Goal: Task Accomplishment & Management: Complete application form

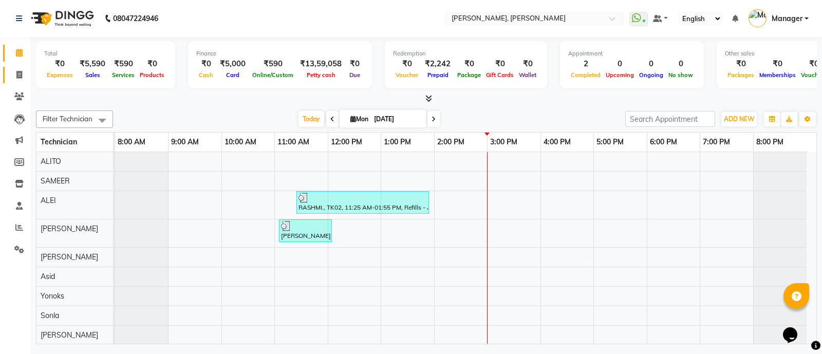
click at [21, 67] on link "Invoice" at bounding box center [15, 75] width 25 height 17
select select "service"
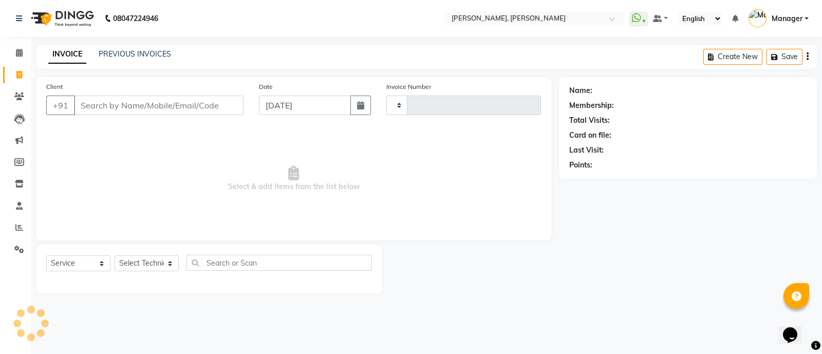
type input "3562"
select select "3767"
click at [20, 49] on icon at bounding box center [19, 53] width 7 height 8
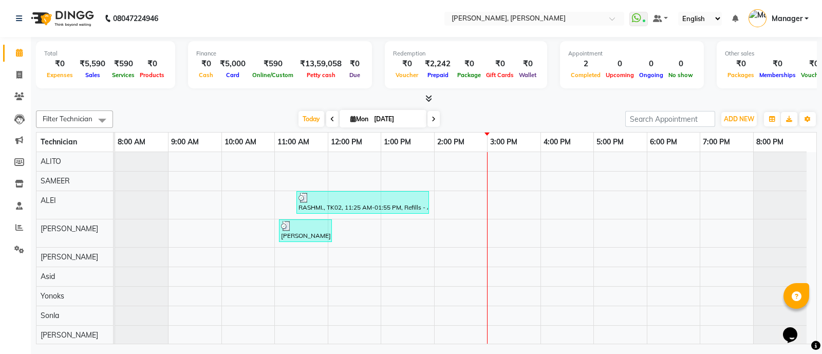
click at [432, 94] on div at bounding box center [426, 98] width 781 height 11
click at [428, 95] on icon at bounding box center [428, 99] width 7 height 8
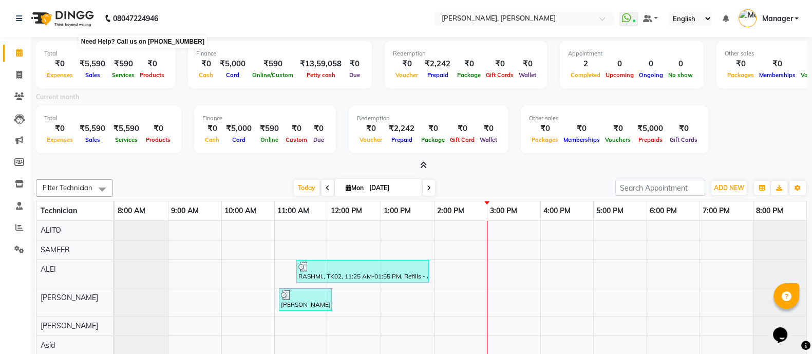
click at [139, 17] on b "08047224946" at bounding box center [135, 18] width 45 height 29
click at [213, 29] on nav "08047224946 Select Location × Nailashes, Hsr Layout WhatsApp Status ✕ Status: C…" at bounding box center [406, 18] width 812 height 37
click at [20, 230] on icon at bounding box center [19, 227] width 8 height 8
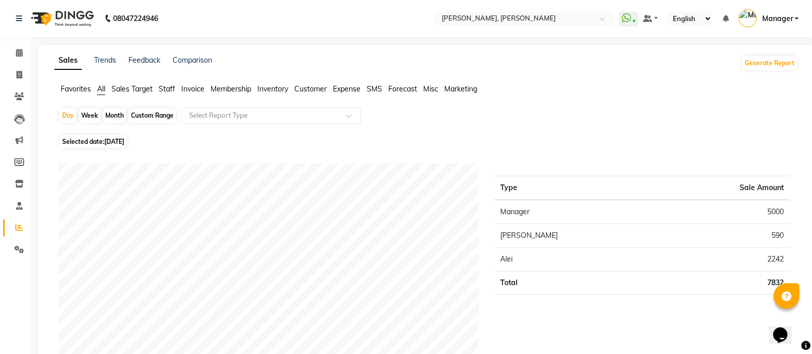
click at [170, 95] on div "Favorites All Sales Target Staff Invoice Membership Inventory Customer Expense …" at bounding box center [426, 94] width 759 height 20
click at [169, 88] on span "Staff" at bounding box center [167, 88] width 16 height 9
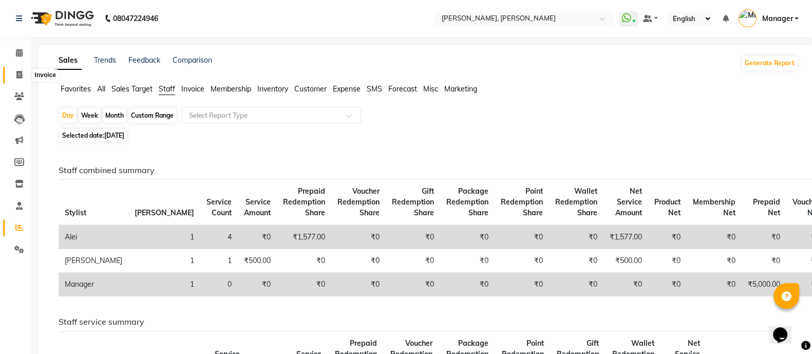
click at [17, 76] on icon at bounding box center [19, 75] width 6 height 8
select select "service"
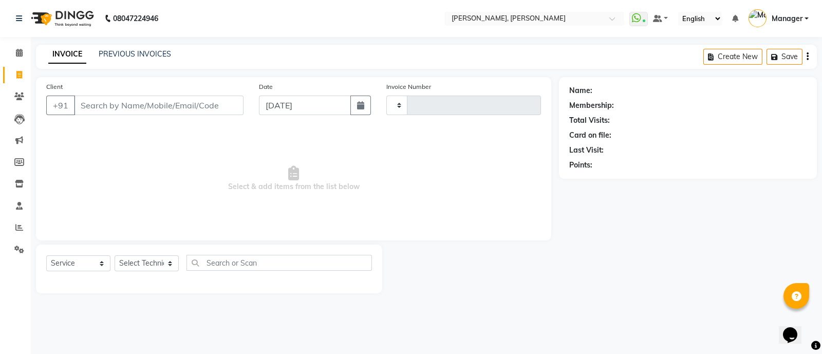
type input "3562"
select select "3767"
click at [149, 262] on select "Select Technician [PERSON_NAME] [PERSON_NAME] Asid Hanmi [PERSON_NAME] Manager …" at bounding box center [147, 263] width 64 height 16
select select "72162"
click at [115, 256] on select "Select Technician [PERSON_NAME] [PERSON_NAME] Asid Hanmi [PERSON_NAME] Manager …" at bounding box center [147, 263] width 64 height 16
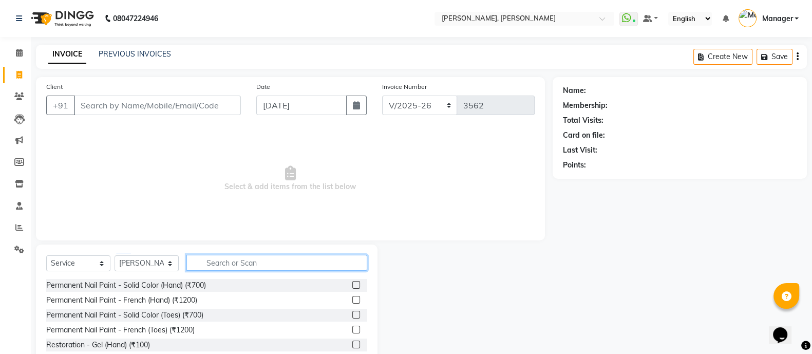
click at [229, 261] on input "text" at bounding box center [276, 263] width 181 height 16
click at [241, 266] on input "text" at bounding box center [276, 263] width 181 height 16
click at [292, 264] on input "text" at bounding box center [276, 263] width 181 height 16
click at [229, 267] on input "text" at bounding box center [276, 263] width 181 height 16
type input "exte"
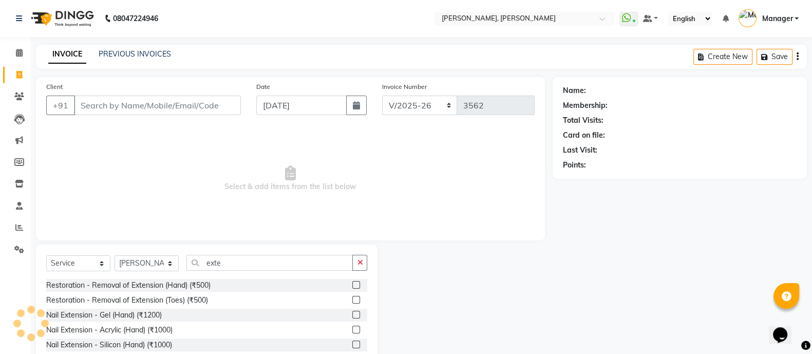
click at [352, 312] on label at bounding box center [356, 315] width 8 height 8
click at [352, 312] on input "checkbox" at bounding box center [355, 315] width 7 height 7
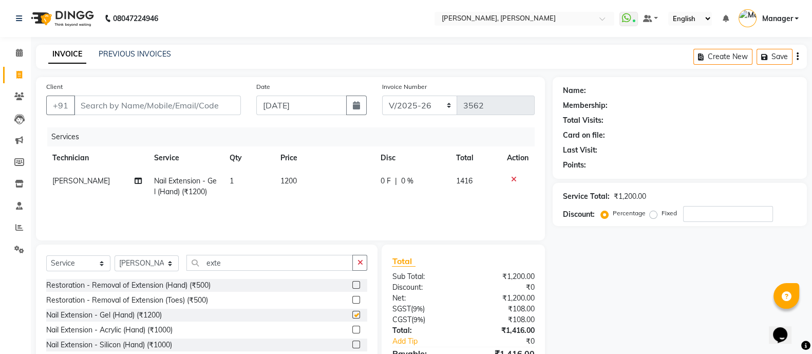
checkbox input "false"
click at [272, 261] on input "exte" at bounding box center [269, 263] width 166 height 16
type input "e"
click at [352, 282] on div at bounding box center [355, 286] width 7 height 11
click at [352, 284] on label at bounding box center [356, 285] width 8 height 8
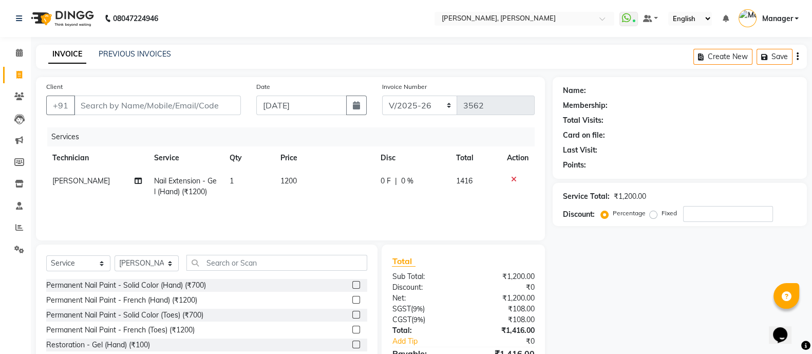
click at [352, 284] on input "checkbox" at bounding box center [355, 285] width 7 height 7
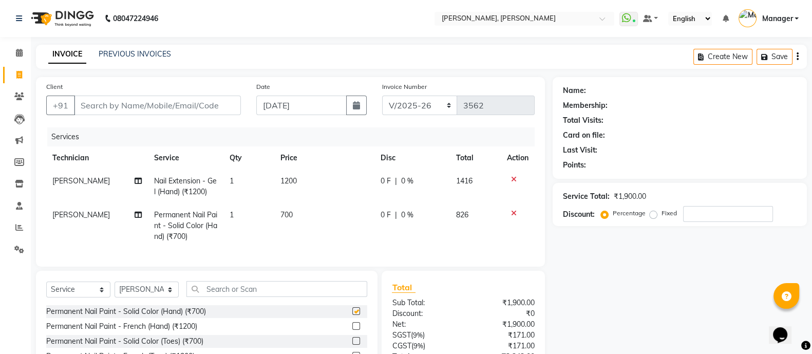
checkbox input "false"
click at [248, 297] on input "text" at bounding box center [276, 289] width 181 height 16
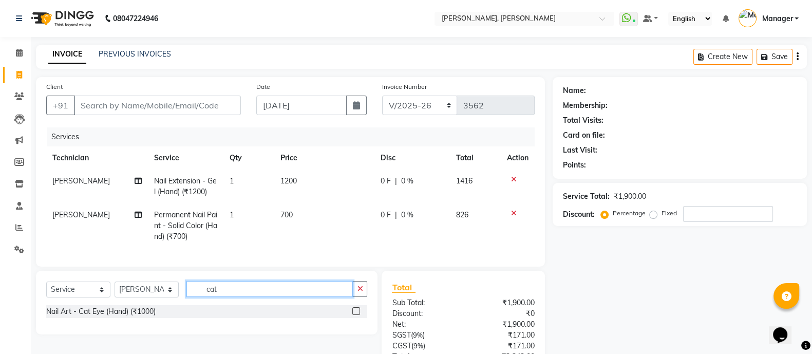
type input "cat"
click at [357, 315] on label at bounding box center [356, 311] width 8 height 8
click at [357, 315] on input "checkbox" at bounding box center [355, 311] width 7 height 7
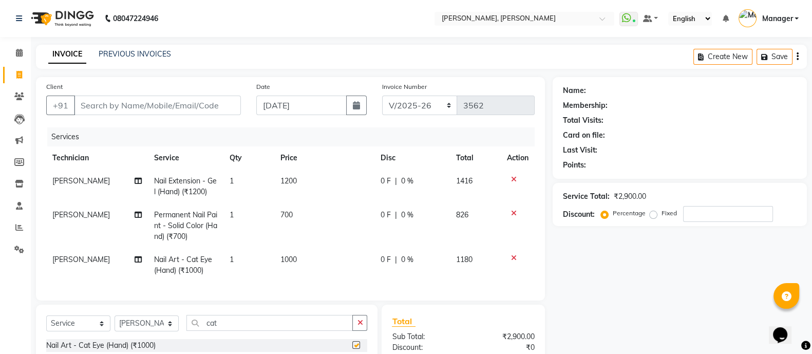
checkbox input "false"
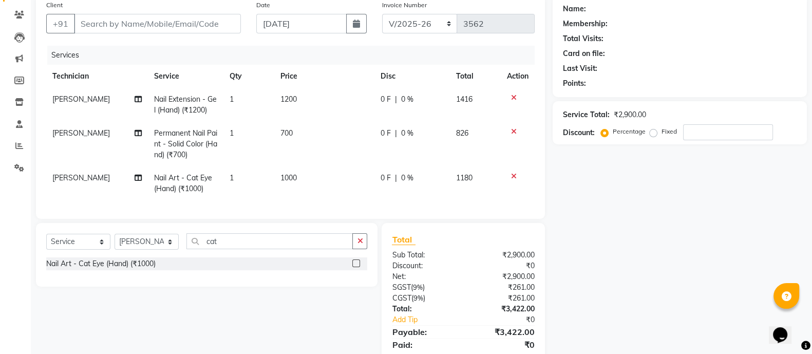
scroll to position [82, 0]
click at [249, 249] on input "cat" at bounding box center [269, 241] width 166 height 16
type input "c"
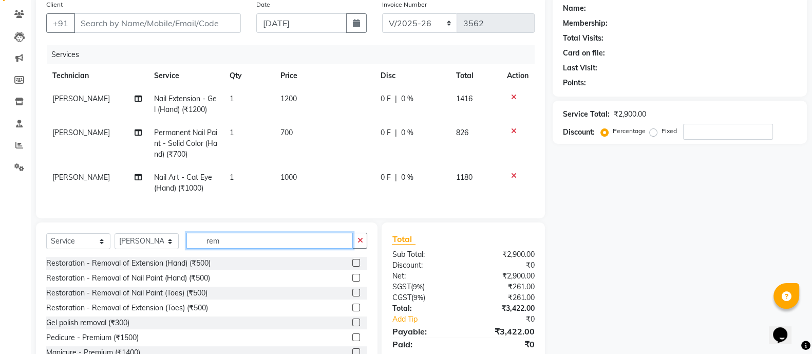
type input "rem"
click at [352, 267] on label at bounding box center [356, 263] width 8 height 8
click at [352, 267] on input "checkbox" at bounding box center [355, 263] width 7 height 7
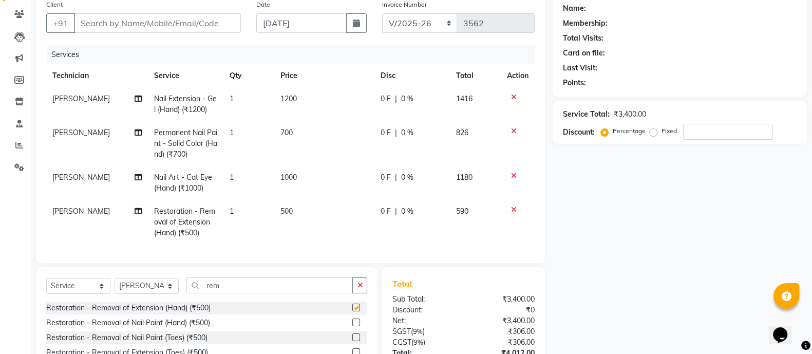
checkbox input "false"
click at [142, 21] on input "Client" at bounding box center [157, 23] width 167 height 20
type input "8"
type input "0"
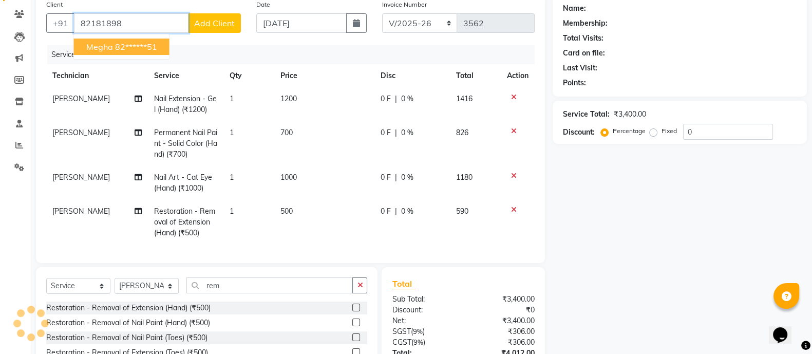
click at [105, 47] on span "Megha" at bounding box center [99, 47] width 27 height 10
type input "82******51"
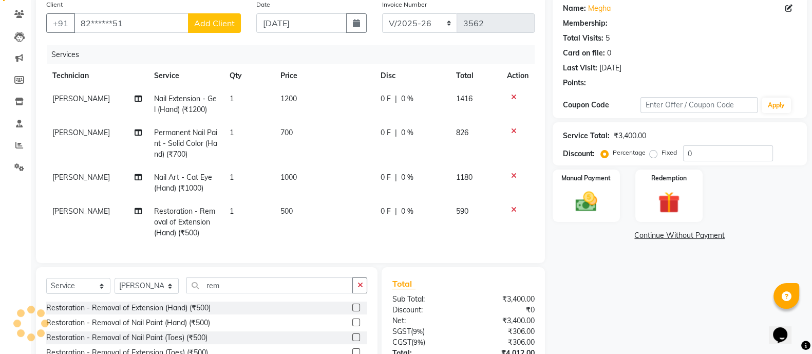
select select "1: Object"
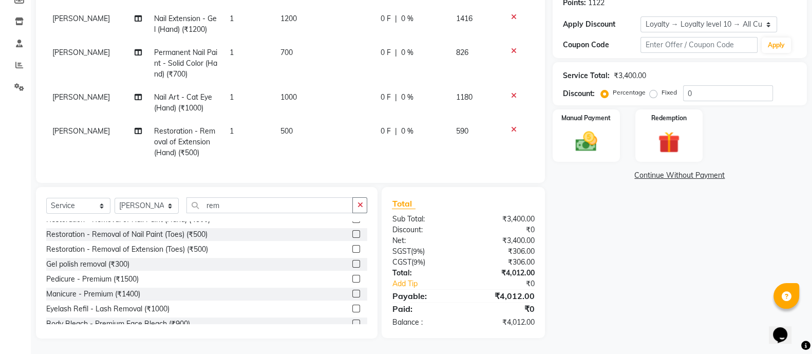
scroll to position [33, 0]
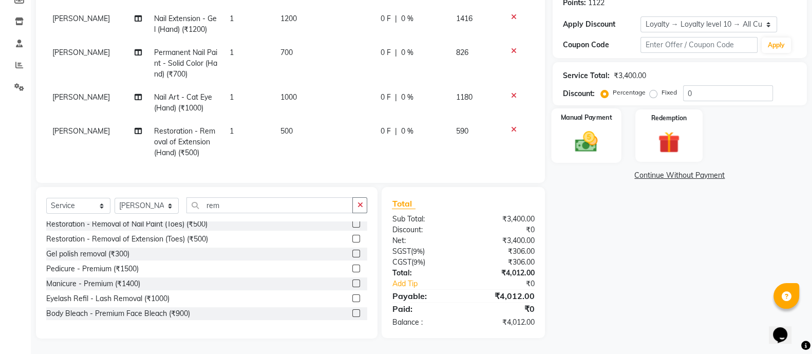
click at [583, 128] on img at bounding box center [586, 141] width 36 height 26
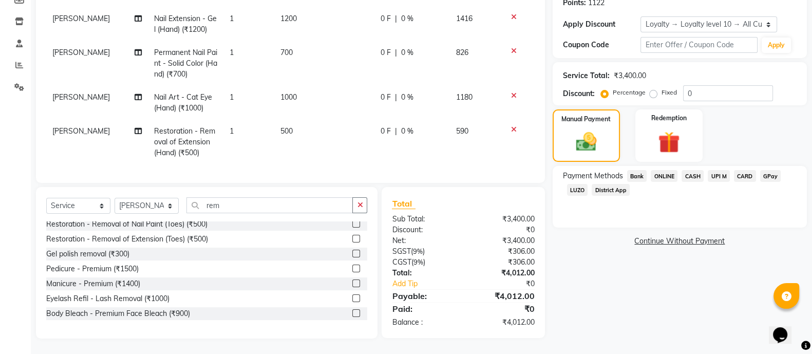
click at [641, 170] on span "Bank" at bounding box center [637, 176] width 20 height 12
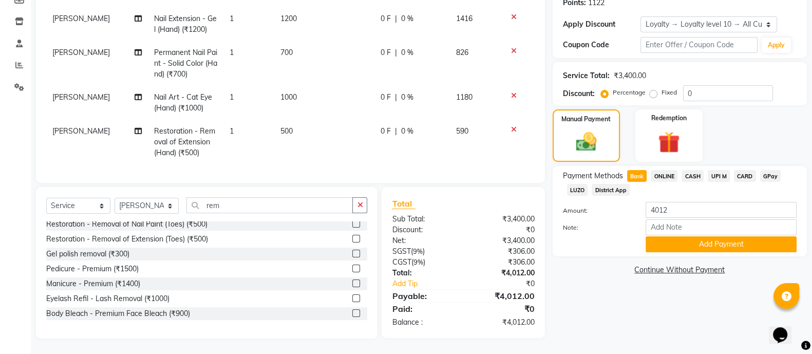
click at [712, 170] on span "UPI M" at bounding box center [719, 176] width 22 height 12
click at [656, 170] on span "ONLINE" at bounding box center [664, 176] width 27 height 12
click at [669, 238] on button "Add Payment" at bounding box center [721, 244] width 151 height 16
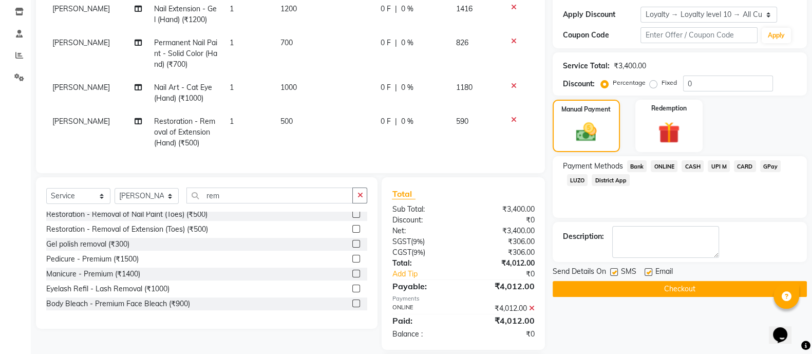
click at [652, 287] on button "Checkout" at bounding box center [680, 289] width 254 height 16
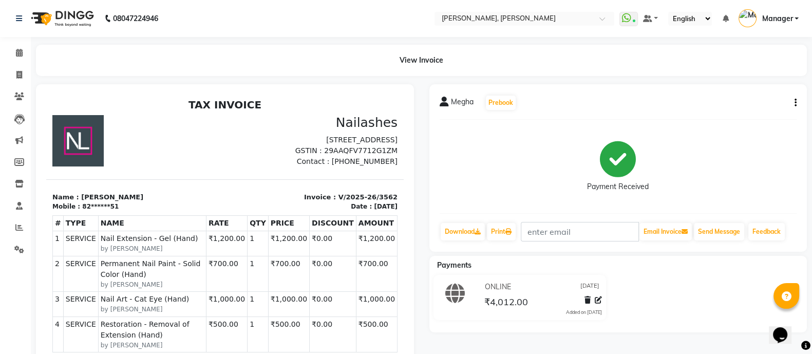
click at [33, 78] on main "View Invoice [PERSON_NAME] Prebook Payment Received Download Print Email Invoic…" at bounding box center [421, 300] width 781 height 511
click at [23, 76] on span at bounding box center [19, 75] width 18 height 12
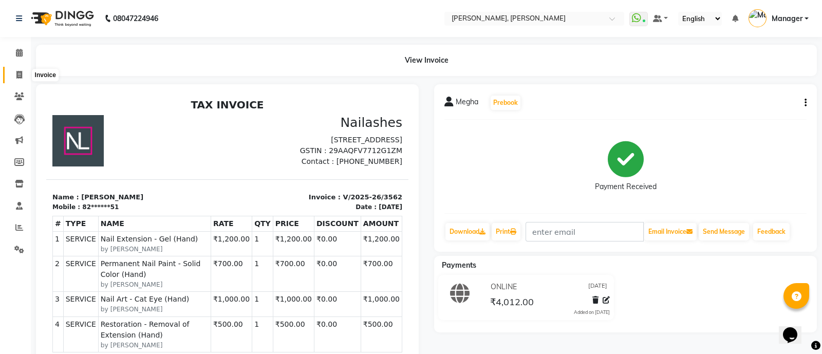
select select "service"
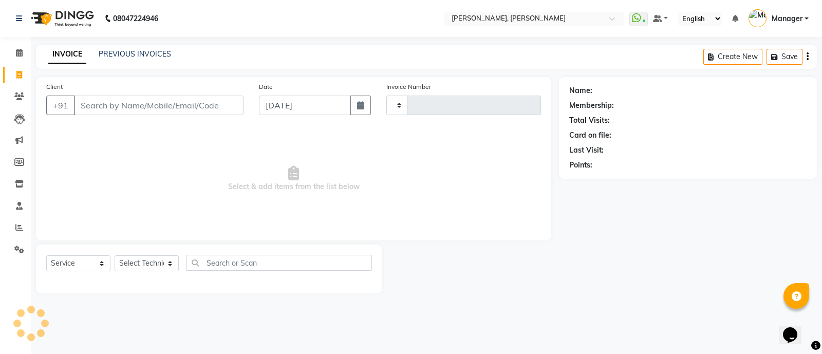
click at [23, 76] on span at bounding box center [19, 75] width 18 height 12
select select "service"
click at [151, 266] on select "Select Technician" at bounding box center [147, 263] width 64 height 16
drag, startPoint x: 143, startPoint y: 251, endPoint x: 134, endPoint y: 278, distance: 28.1
click at [134, 278] on div "Select Service Product Membership Package Voucher Prepaid Gift Card Select Tech…" at bounding box center [209, 269] width 346 height 49
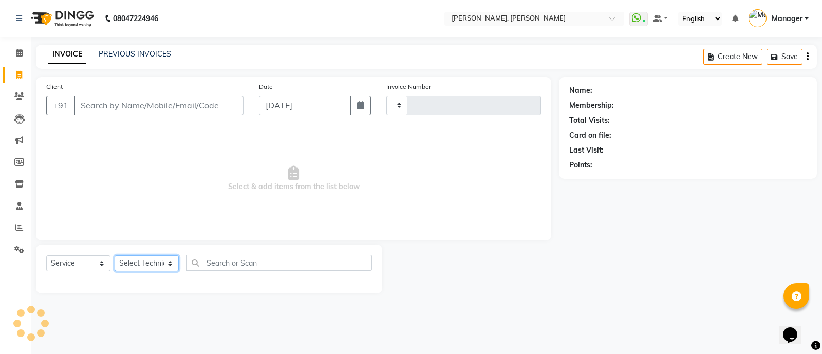
click at [131, 259] on select "Select Technician" at bounding box center [147, 263] width 64 height 16
click at [115, 256] on select "Select Technician" at bounding box center [147, 263] width 64 height 16
click at [147, 257] on select "Select Technician [PERSON_NAME] [PERSON_NAME] Asid Hanmi [PERSON_NAME] Manager …" at bounding box center [147, 263] width 64 height 16
select select "87303"
click at [115, 256] on select "Select Technician [PERSON_NAME] [PERSON_NAME] Asid Hanmi [PERSON_NAME] Manager …" at bounding box center [147, 263] width 64 height 16
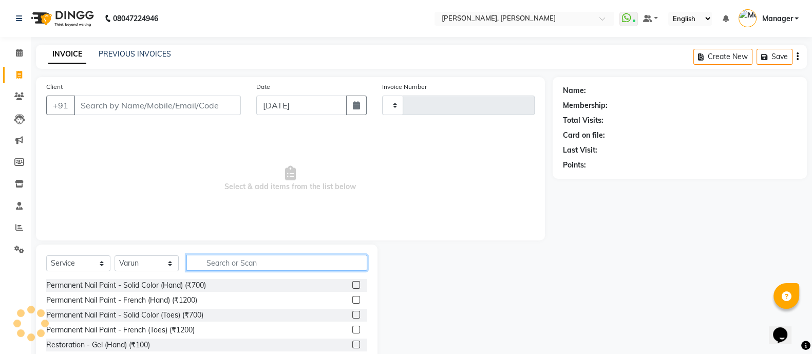
click at [228, 263] on input "text" at bounding box center [276, 263] width 181 height 16
type input "ext"
type input "3563"
select select "3767"
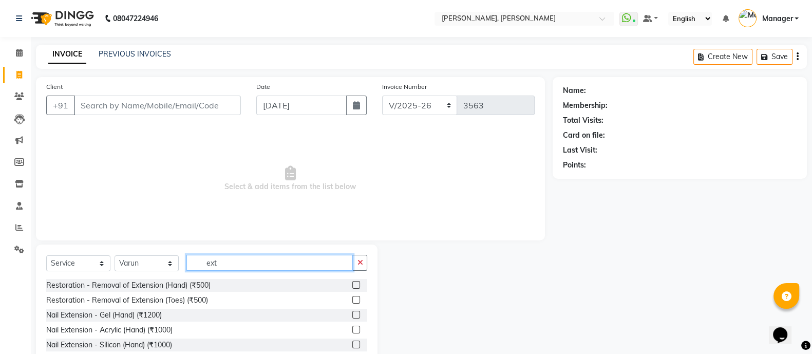
type input "ext"
click at [352, 315] on label at bounding box center [356, 315] width 8 height 8
click at [352, 315] on input "checkbox" at bounding box center [355, 315] width 7 height 7
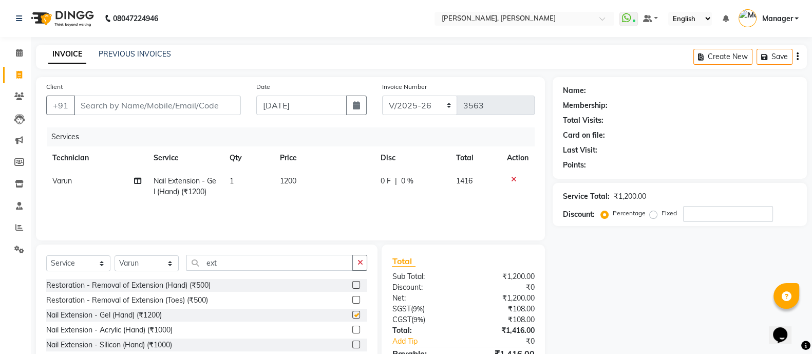
checkbox input "false"
click at [245, 269] on input "ext" at bounding box center [269, 263] width 166 height 16
type input "e"
click at [352, 284] on label at bounding box center [356, 285] width 8 height 8
click at [352, 284] on input "checkbox" at bounding box center [355, 285] width 7 height 7
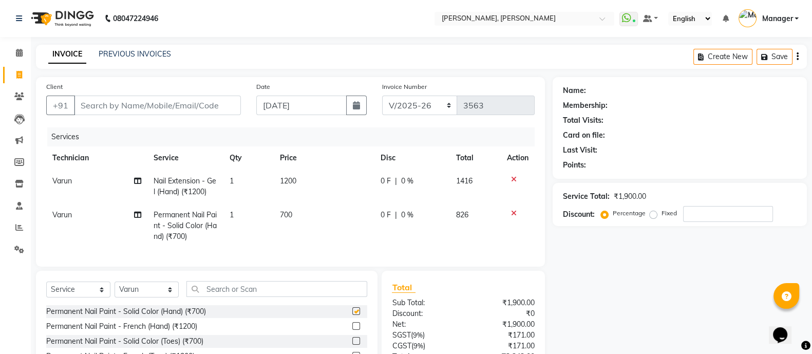
checkbox input "false"
click at [226, 295] on input "text" at bounding box center [276, 289] width 181 height 16
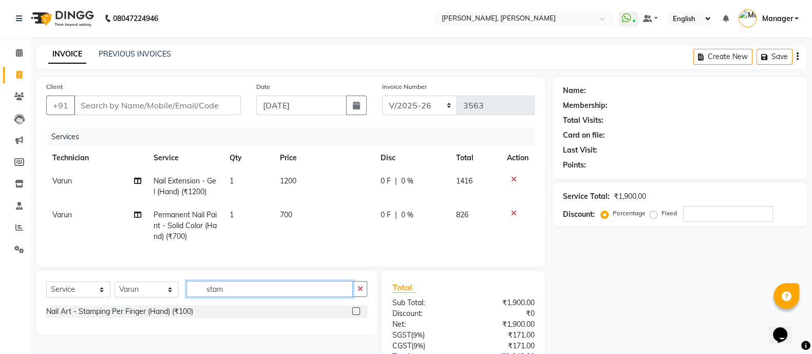
type input "stam"
click at [357, 315] on label at bounding box center [356, 311] width 8 height 8
click at [357, 315] on input "checkbox" at bounding box center [355, 311] width 7 height 7
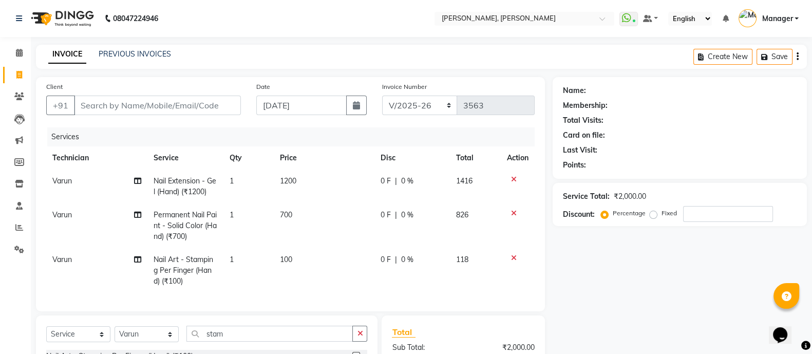
checkbox input "false"
click at [309, 253] on td "100" at bounding box center [324, 270] width 101 height 45
select select "87303"
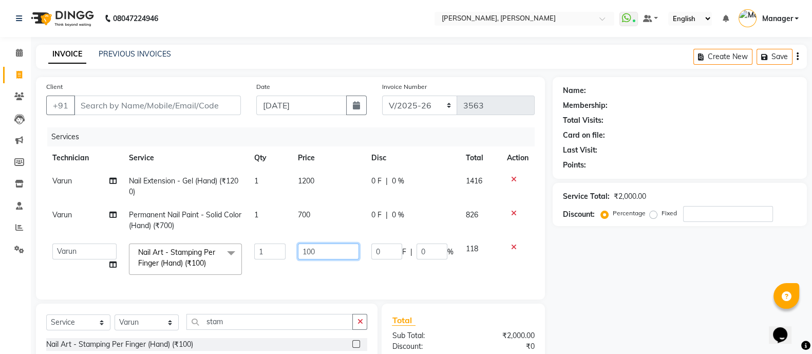
click at [317, 251] on input "100" at bounding box center [328, 252] width 61 height 16
type input "150"
click at [359, 286] on div "Services Technician Service Qty Price Disc Total Action Varun Nail Extension - …" at bounding box center [290, 208] width 489 height 162
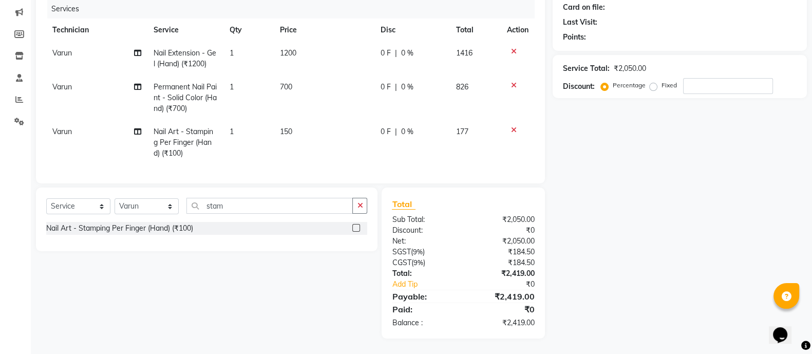
scroll to position [138, 0]
drag, startPoint x: 359, startPoint y: 286, endPoint x: 386, endPoint y: 234, distance: 59.1
click at [386, 234] on div "Select Service Product Membership Package Voucher Prepaid Gift Card Select Tech…" at bounding box center [290, 263] width 525 height 151
click at [386, 234] on div "Discount:" at bounding box center [423, 230] width 79 height 11
click at [386, 235] on div "Discount:" at bounding box center [423, 230] width 79 height 11
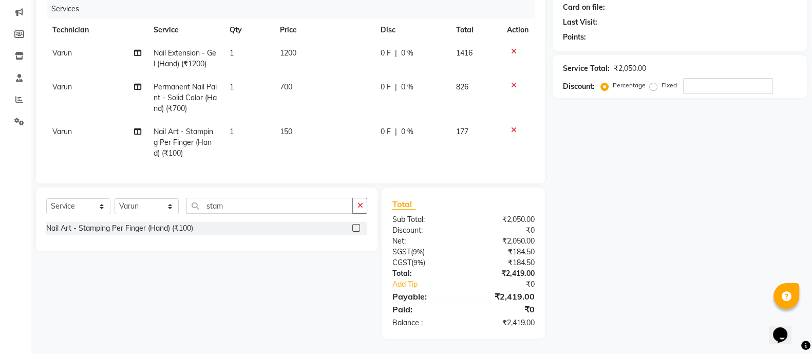
click at [386, 235] on div "Discount:" at bounding box center [423, 230] width 79 height 11
click at [301, 248] on div "Select Service Product Membership Package Voucher Prepaid Gift Card Select Tech…" at bounding box center [207, 220] width 342 height 64
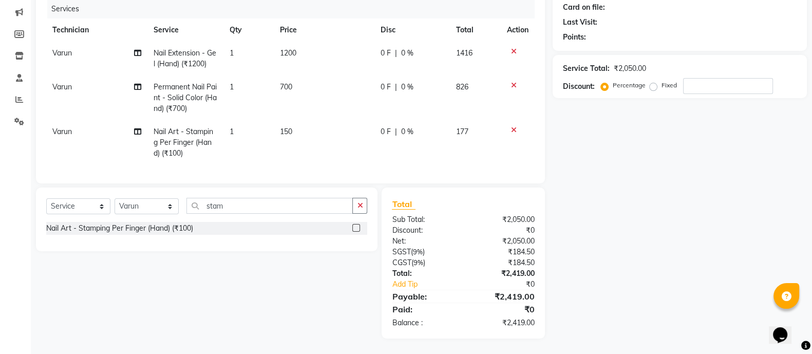
click at [301, 248] on div "Select Service Product Membership Package Voucher Prepaid Gift Card Select Tech…" at bounding box center [207, 220] width 342 height 64
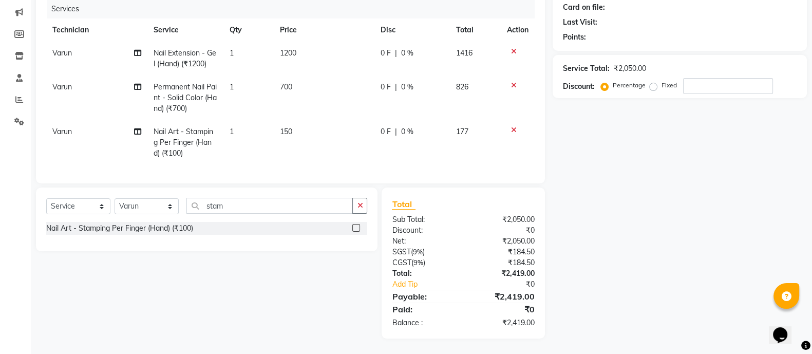
click at [301, 248] on div "Select Service Product Membership Package Voucher Prepaid Gift Card Select Tech…" at bounding box center [207, 220] width 342 height 64
click at [299, 249] on div "Select Service Product Membership Package Voucher Prepaid Gift Card Select Tech…" at bounding box center [207, 220] width 342 height 64
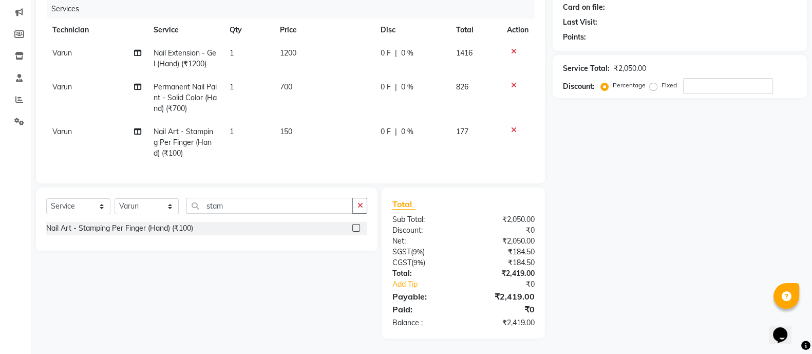
click at [299, 249] on div "Select Service Product Membership Package Voucher Prepaid Gift Card Select Tech…" at bounding box center [207, 220] width 342 height 64
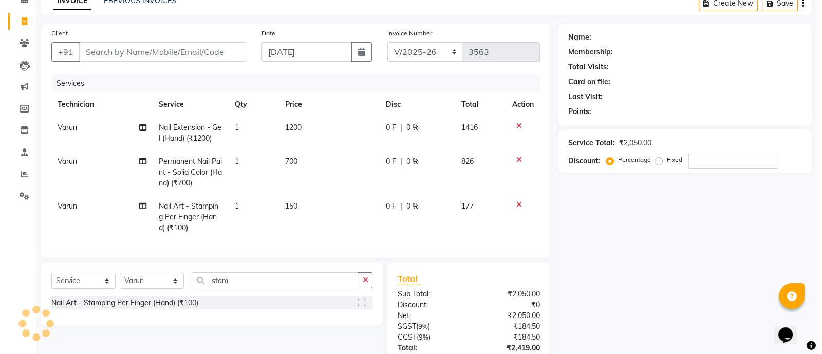
scroll to position [52, 0]
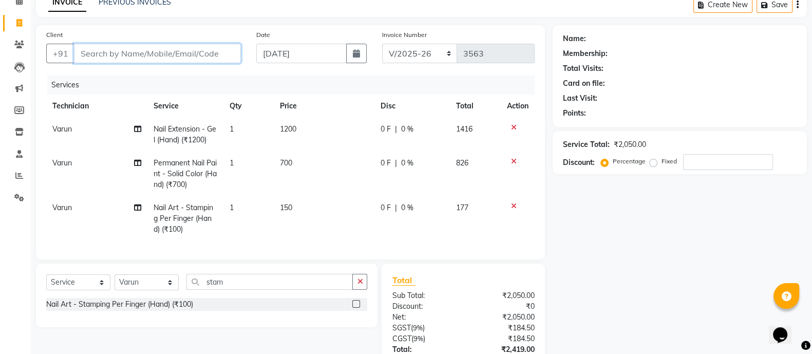
click at [102, 56] on input "Client" at bounding box center [157, 54] width 167 height 20
type input "8"
type input "0"
type input "8376086400"
click at [208, 47] on button "Add Client" at bounding box center [214, 54] width 53 height 20
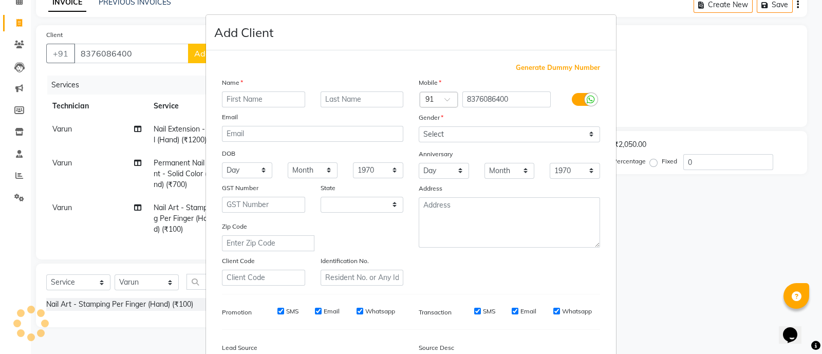
select select "21"
click at [232, 99] on input "text" at bounding box center [263, 99] width 83 height 16
type input "[DEMOGRAPHIC_DATA]"
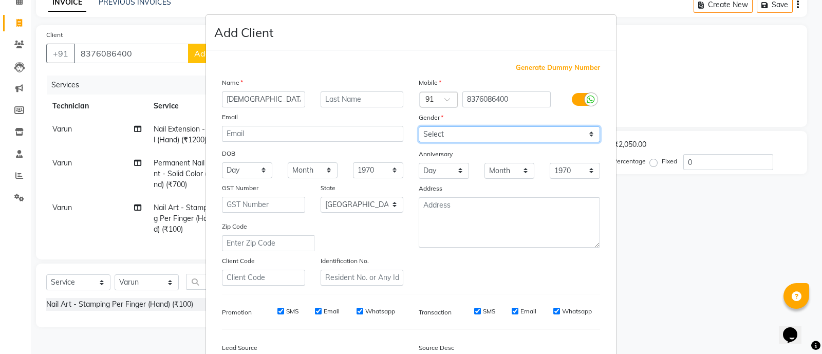
click at [432, 134] on select "Select [DEMOGRAPHIC_DATA] [DEMOGRAPHIC_DATA] Other Prefer Not To Say" at bounding box center [509, 134] width 181 height 16
select select "[DEMOGRAPHIC_DATA]"
click at [419, 127] on select "Select [DEMOGRAPHIC_DATA] [DEMOGRAPHIC_DATA] Other Prefer Not To Say" at bounding box center [509, 134] width 181 height 16
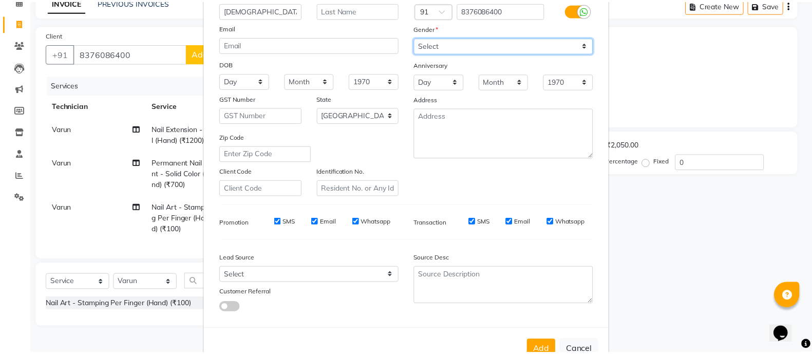
scroll to position [125, 0]
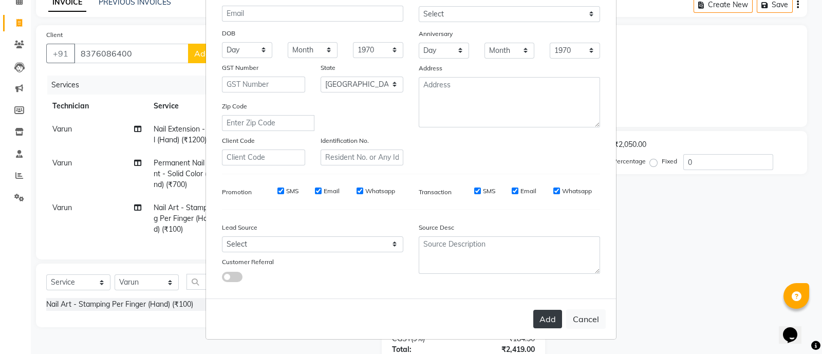
click at [533, 325] on button "Add" at bounding box center [547, 319] width 29 height 18
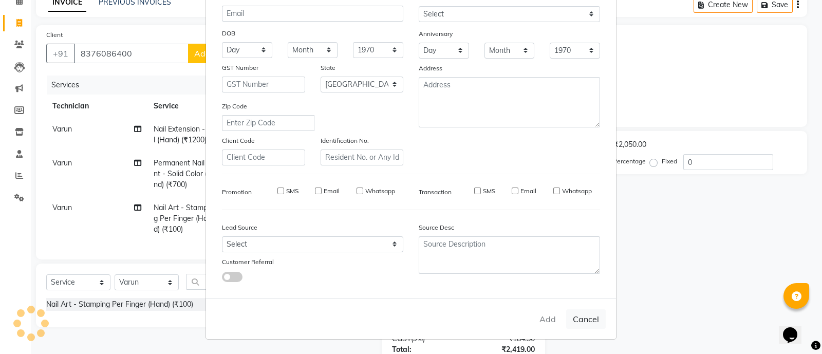
type input "83******00"
select select
select select "null"
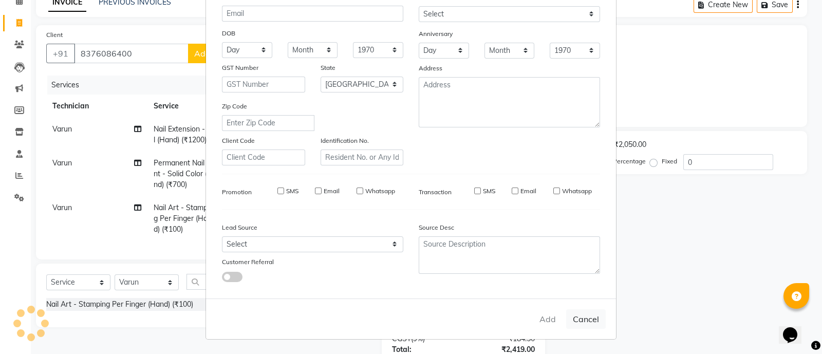
select select
checkbox input "false"
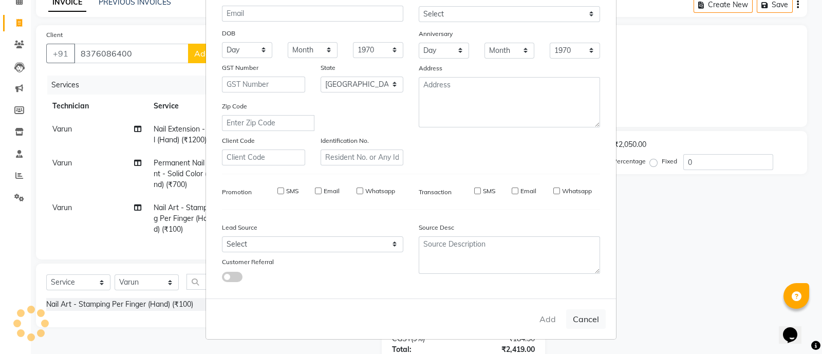
checkbox input "false"
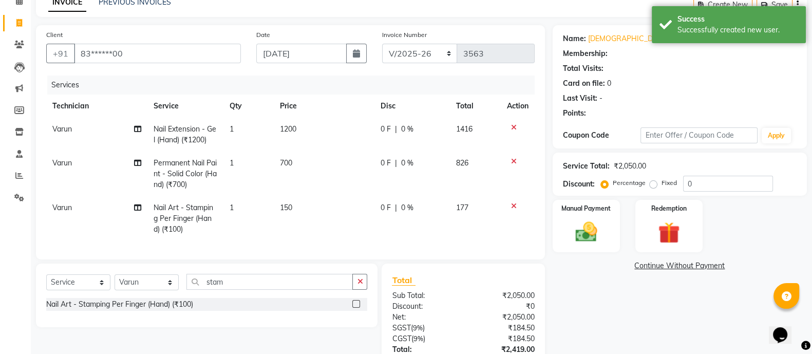
scroll to position [138, 0]
select select "1: Object"
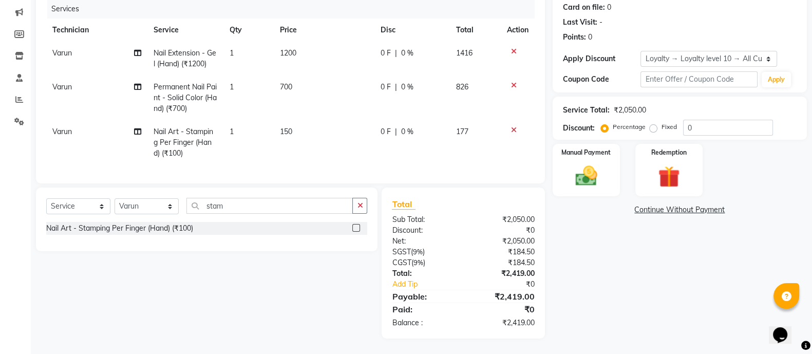
click at [380, 198] on div "Total Sub Total: ₹2,050.00 Discount: ₹0 Net: ₹2,050.00 SGST ( 9% ) ₹184.50 CGST…" at bounding box center [465, 263] width 175 height 151
click at [600, 163] on img at bounding box center [586, 176] width 36 height 26
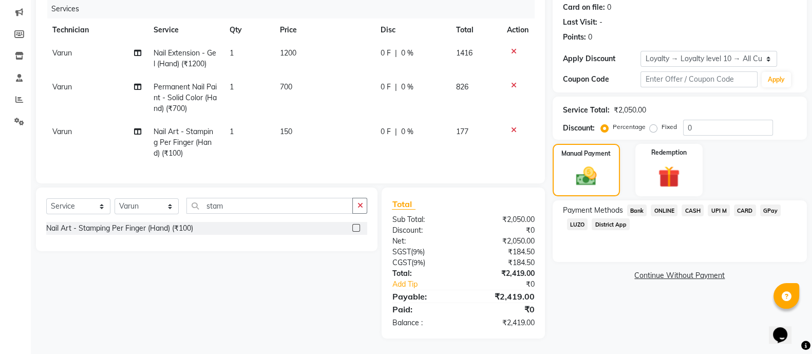
click at [665, 204] on span "ONLINE" at bounding box center [664, 210] width 27 height 12
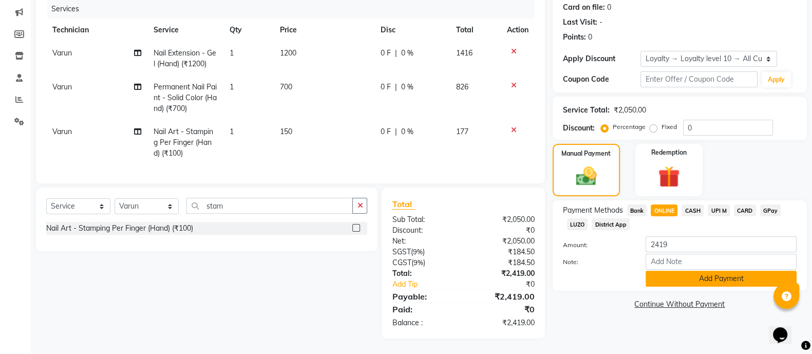
click at [718, 271] on button "Add Payment" at bounding box center [721, 279] width 151 height 16
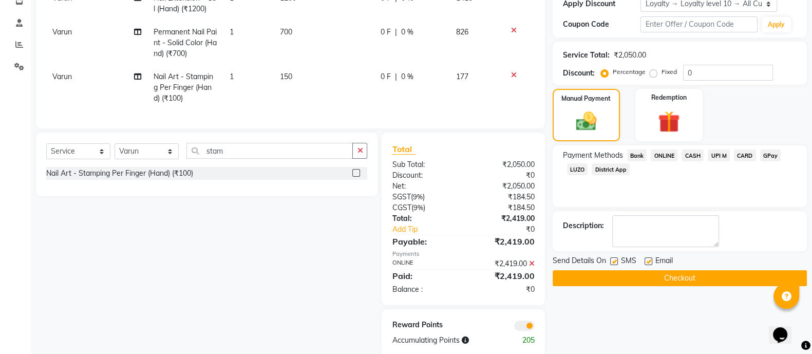
scroll to position [211, 0]
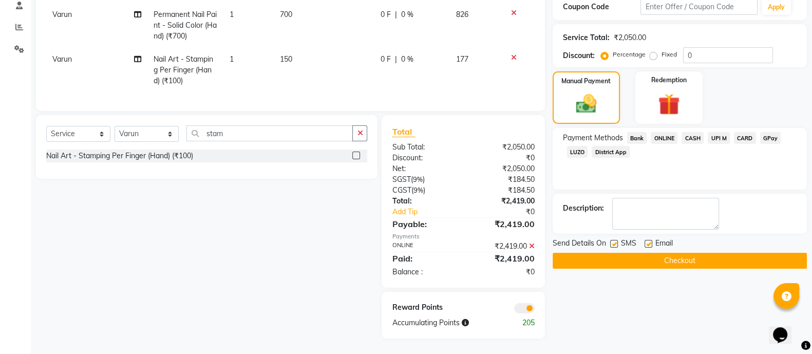
click at [689, 267] on div "Name: [PERSON_NAME] Membership: No Active Membership Total Visits: Card on file…" at bounding box center [684, 108] width 262 height 462
click at [694, 253] on button "Checkout" at bounding box center [680, 261] width 254 height 16
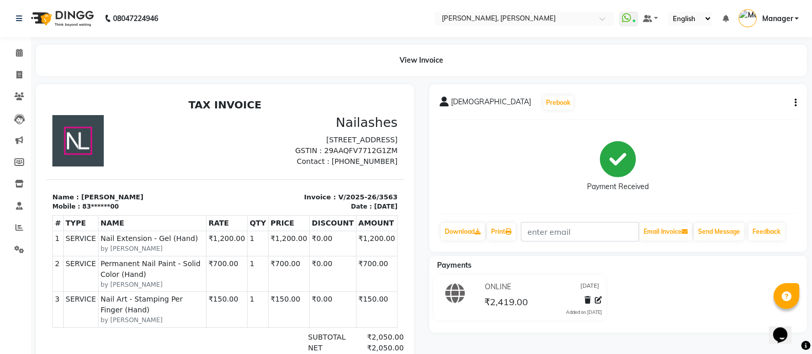
click at [21, 44] on li "Calendar" at bounding box center [15, 53] width 31 height 22
click at [21, 49] on icon at bounding box center [19, 53] width 7 height 8
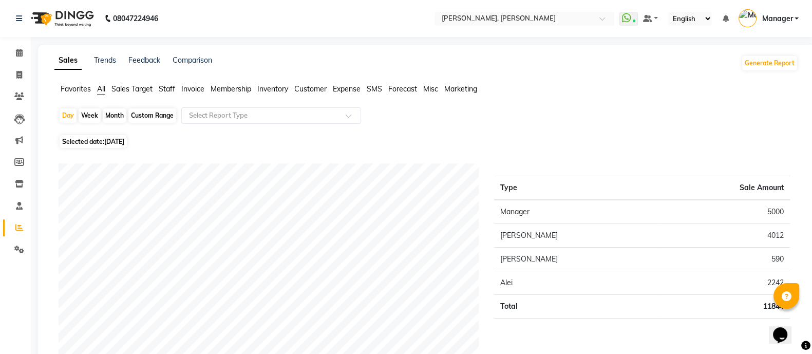
click at [167, 91] on span "Staff" at bounding box center [167, 88] width 16 height 9
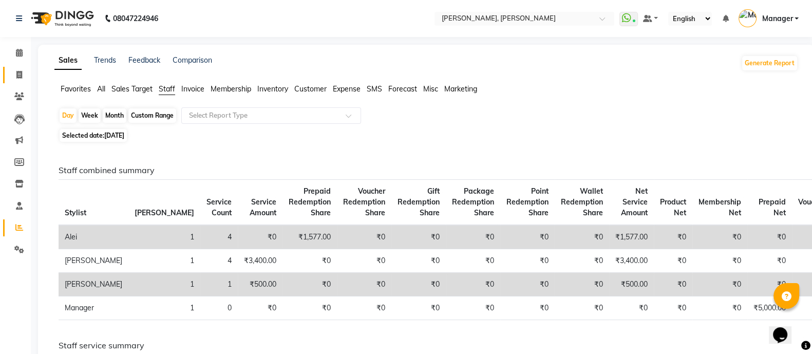
click at [13, 82] on link "Invoice" at bounding box center [15, 75] width 25 height 17
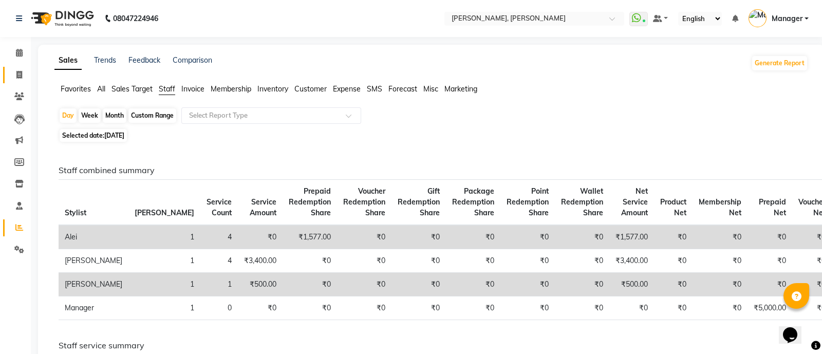
select select "service"
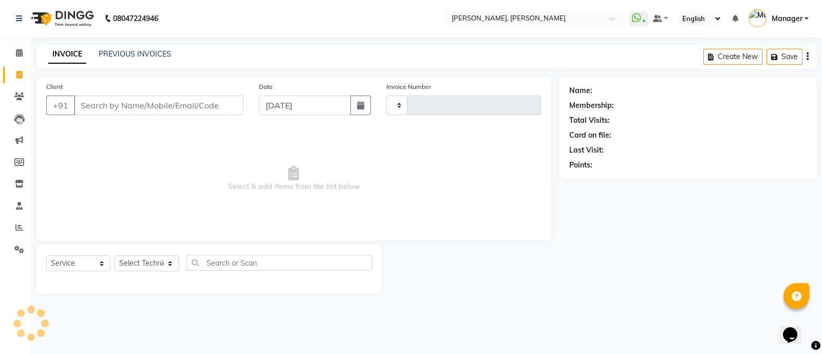
type input "3563"
select select "3767"
